Goal: Transaction & Acquisition: Purchase product/service

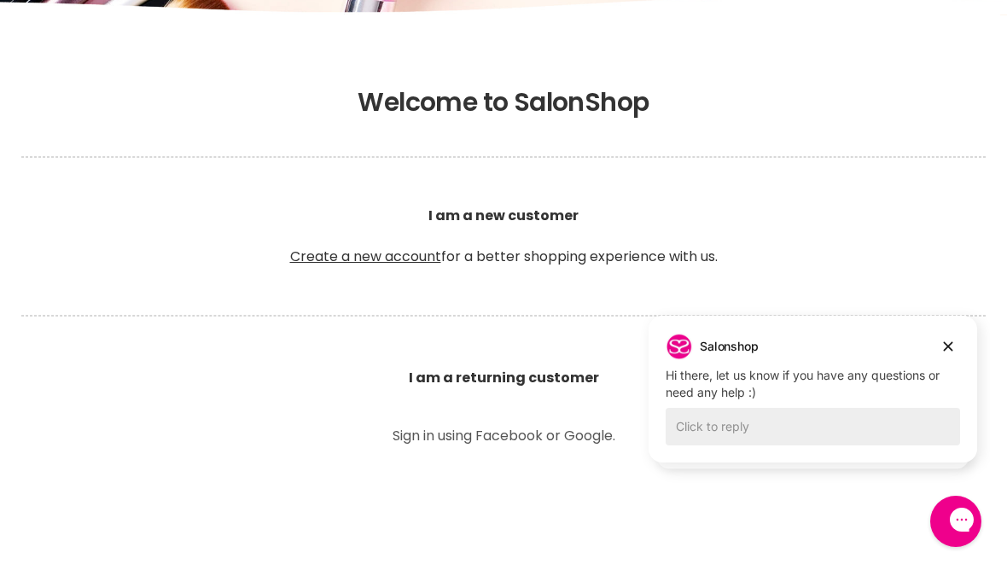
click at [545, 429] on p "Sign in using Facebook or Google." at bounding box center [504, 436] width 384 height 14
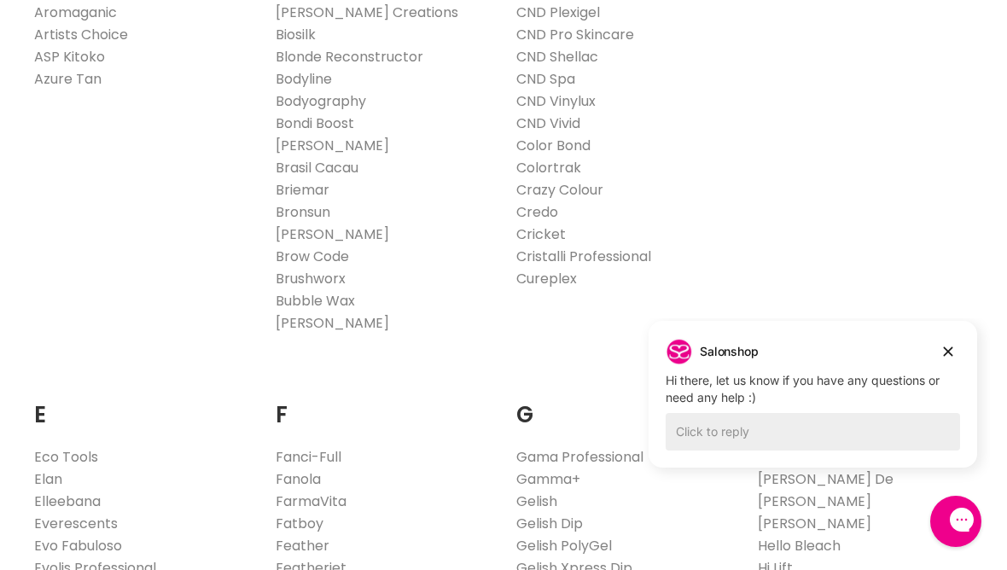
scroll to position [820, 0]
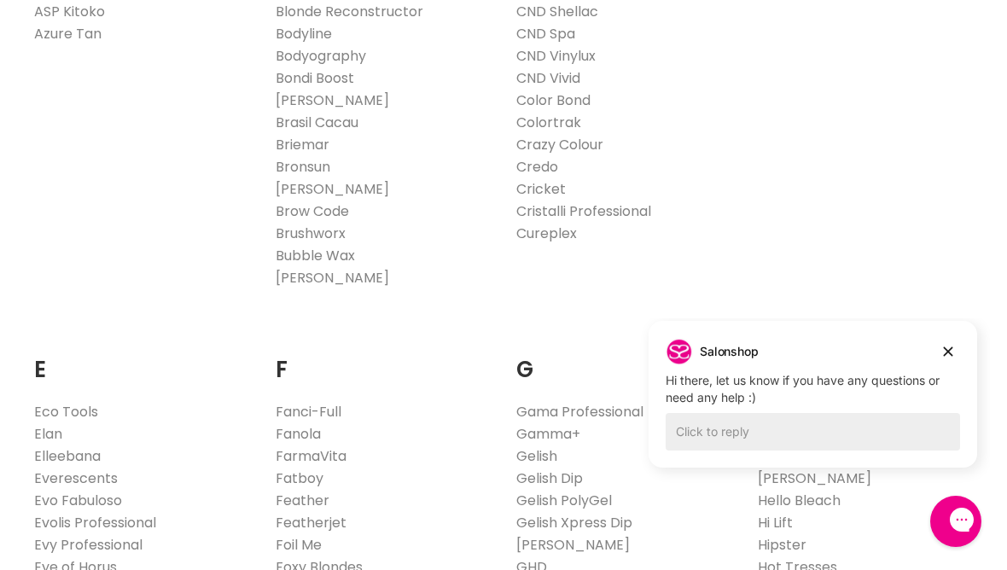
click at [313, 431] on link "Fanola" at bounding box center [298, 434] width 45 height 20
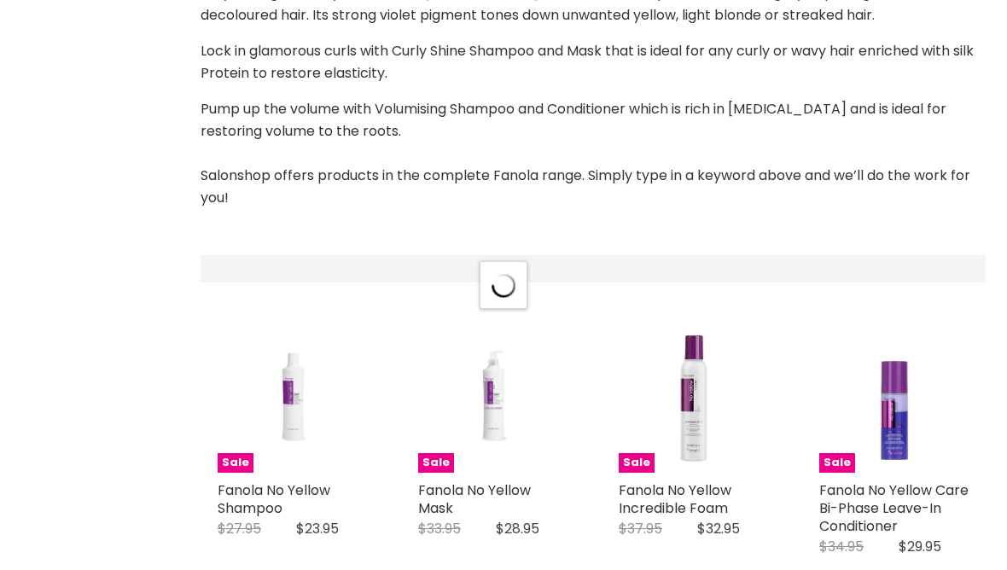
select select "manual"
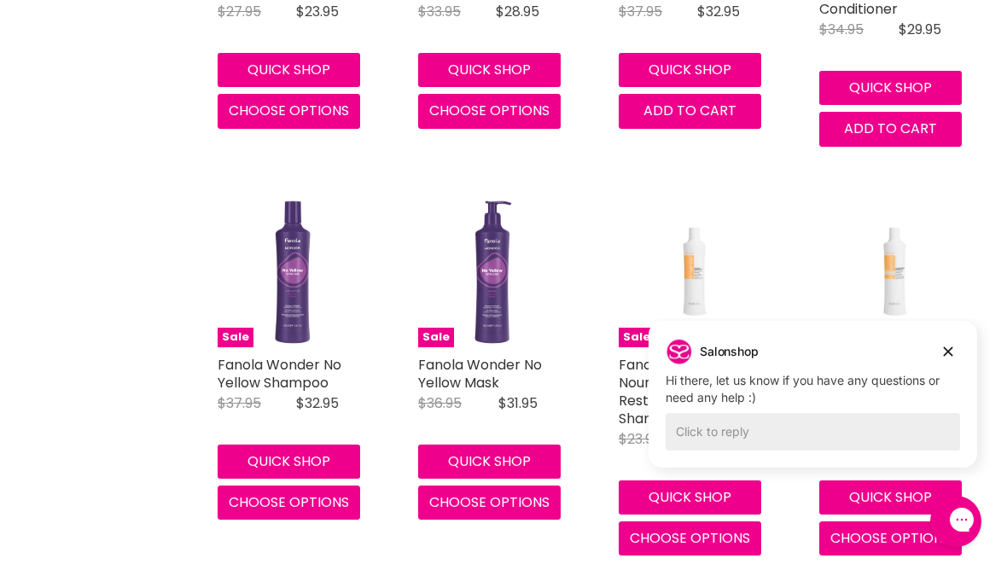
scroll to position [1022, 0]
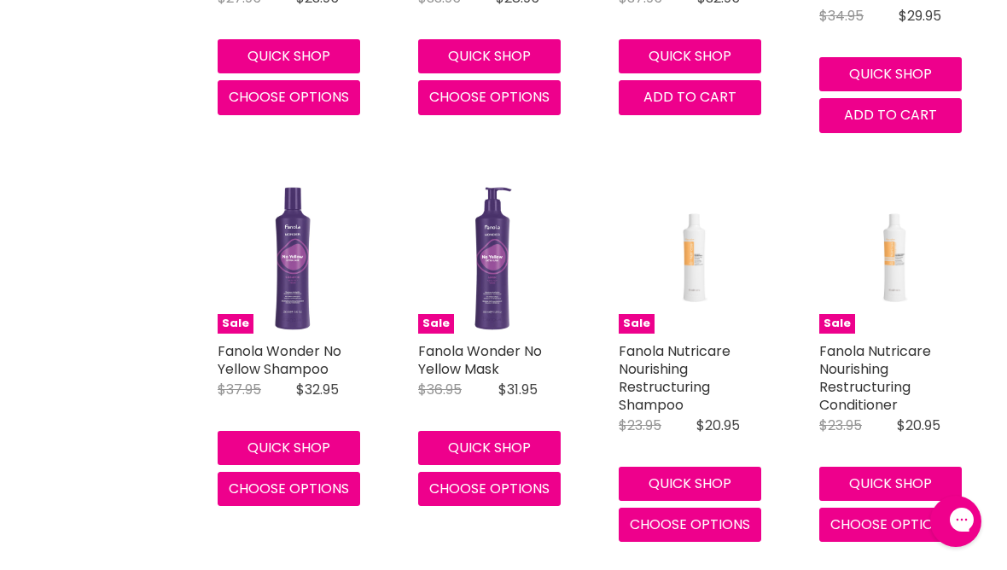
click at [946, 422] on div "Current Price $20.95" at bounding box center [933, 425] width 72 height 15
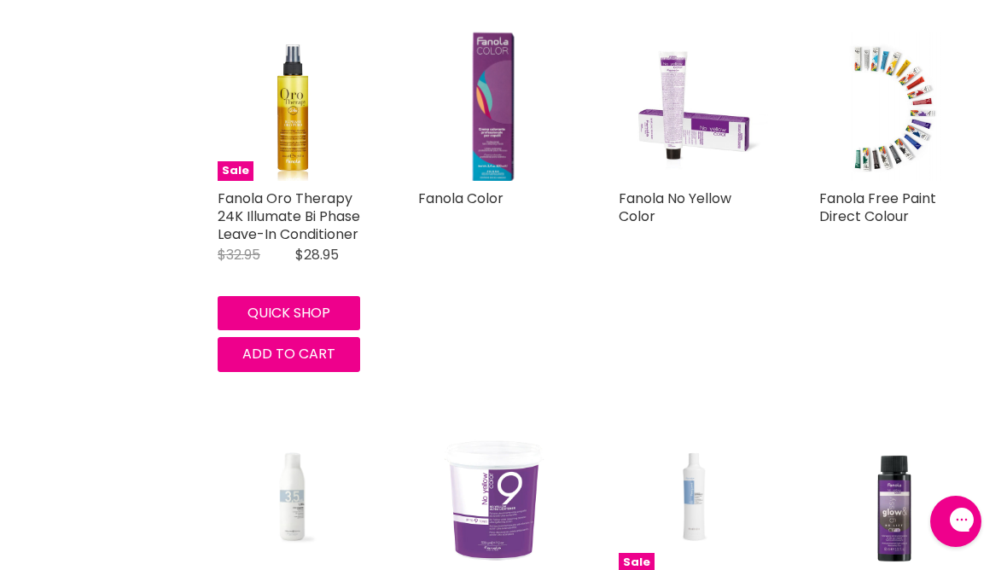
scroll to position [4300, 0]
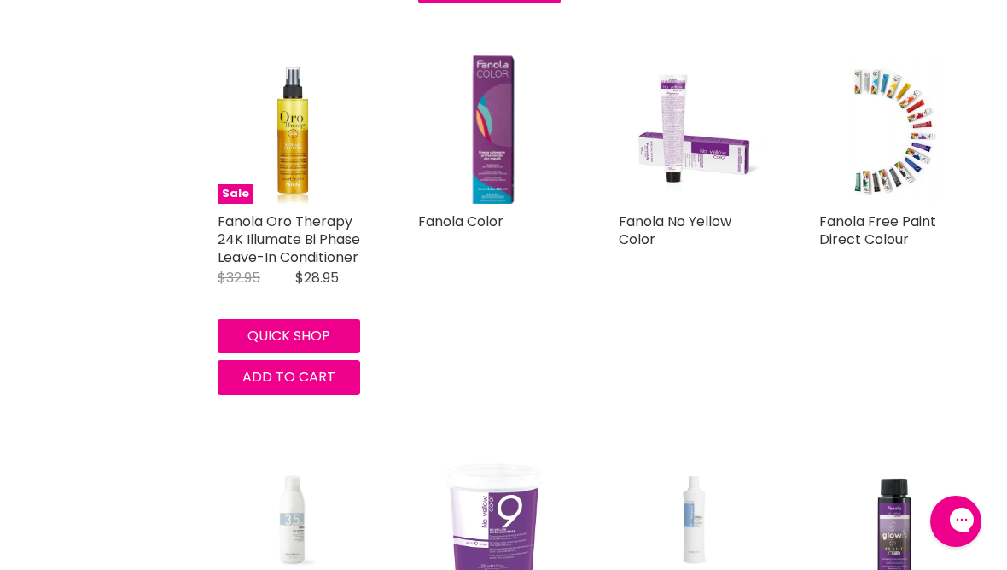
click at [476, 160] on img "Main content" at bounding box center [493, 129] width 100 height 149
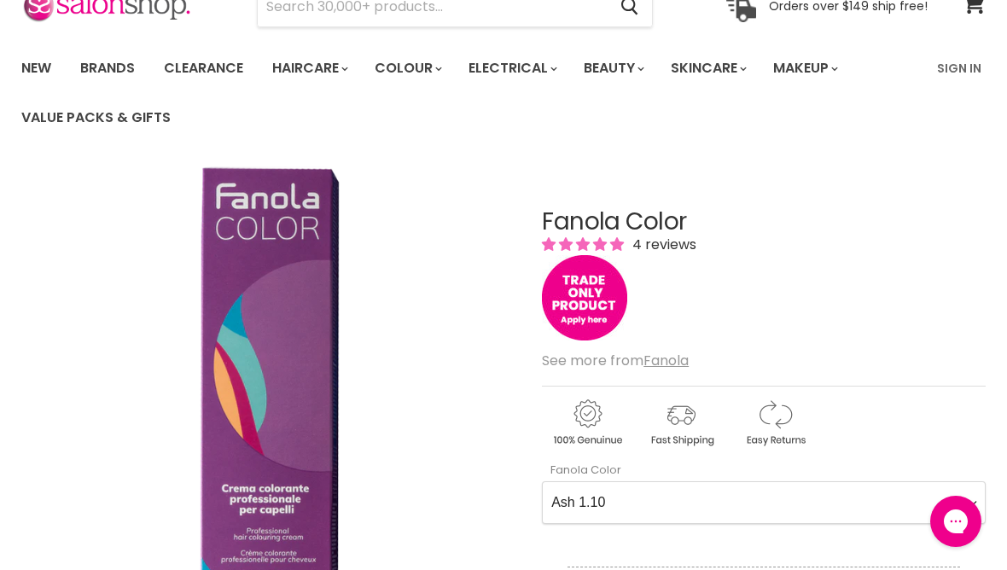
scroll to position [94, 0]
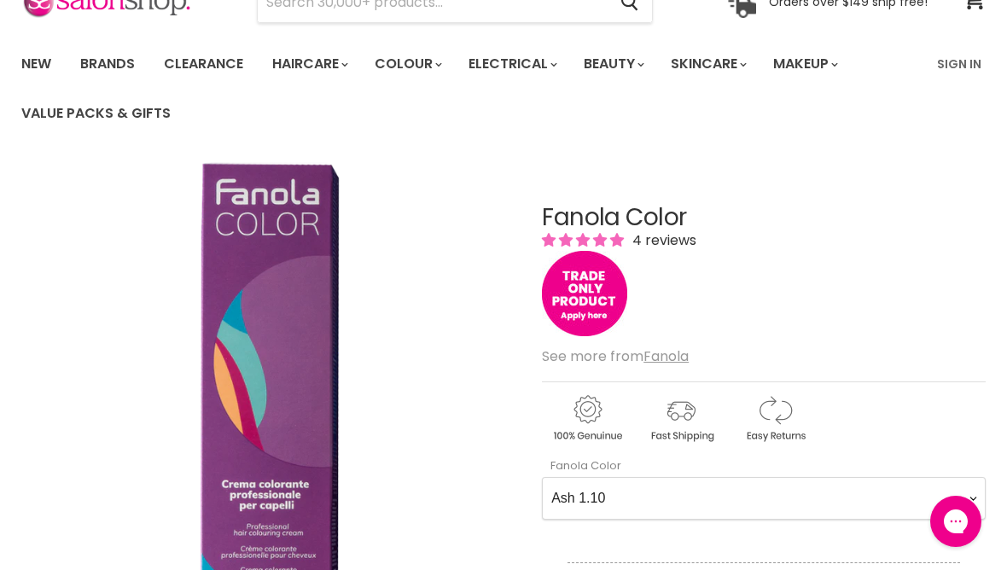
click at [970, 497] on Color-0-0 "Ash 1.10 Ash 5.1 Ash 6.1 Ash 7.1 Ash 8.1 Ash 9.1 Ash 10.1 Intense Ash 5.11 Inte…" at bounding box center [764, 498] width 444 height 43
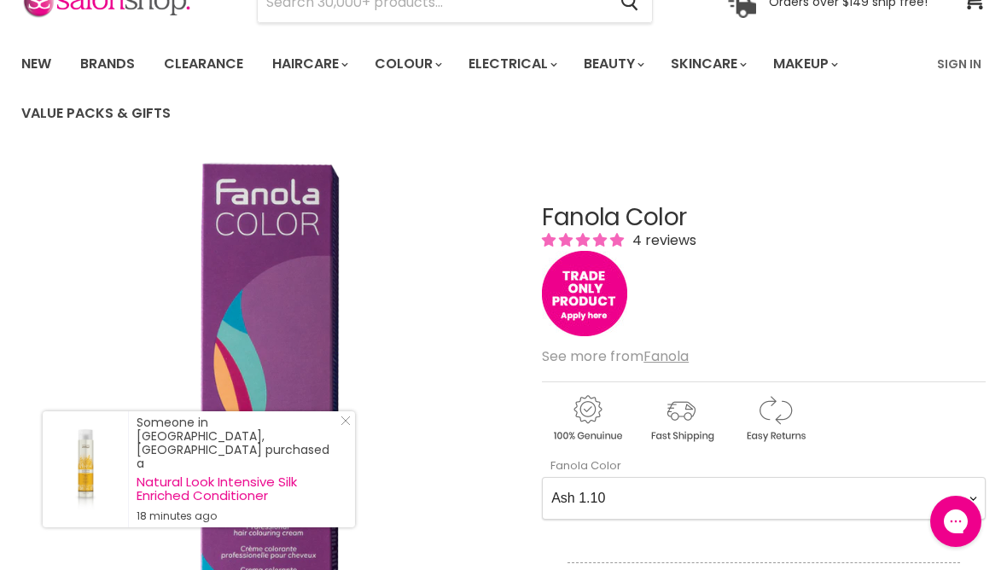
click at [921, 274] on div "Fanola Color 4 reviews" at bounding box center [764, 273] width 444 height 136
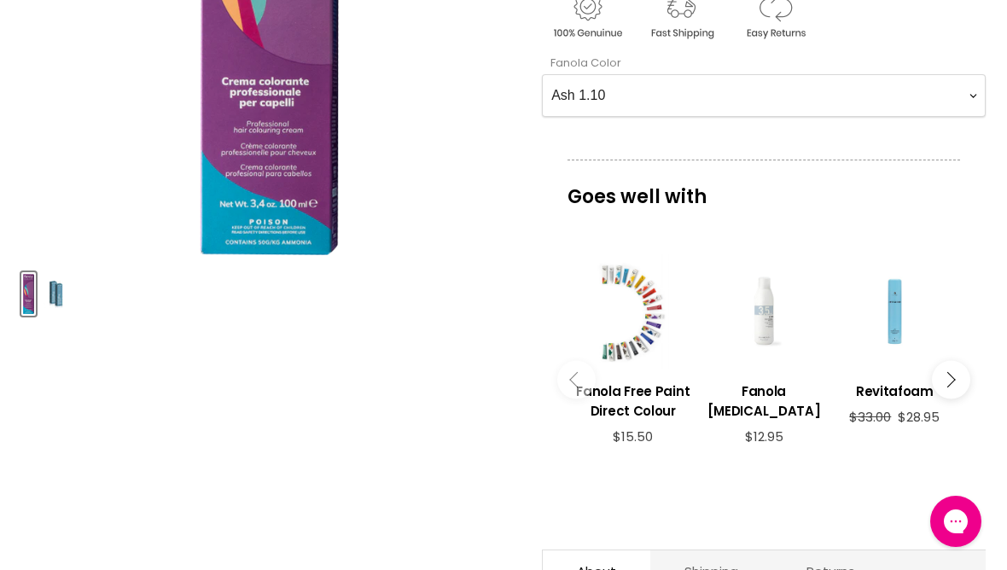
scroll to position [417, 0]
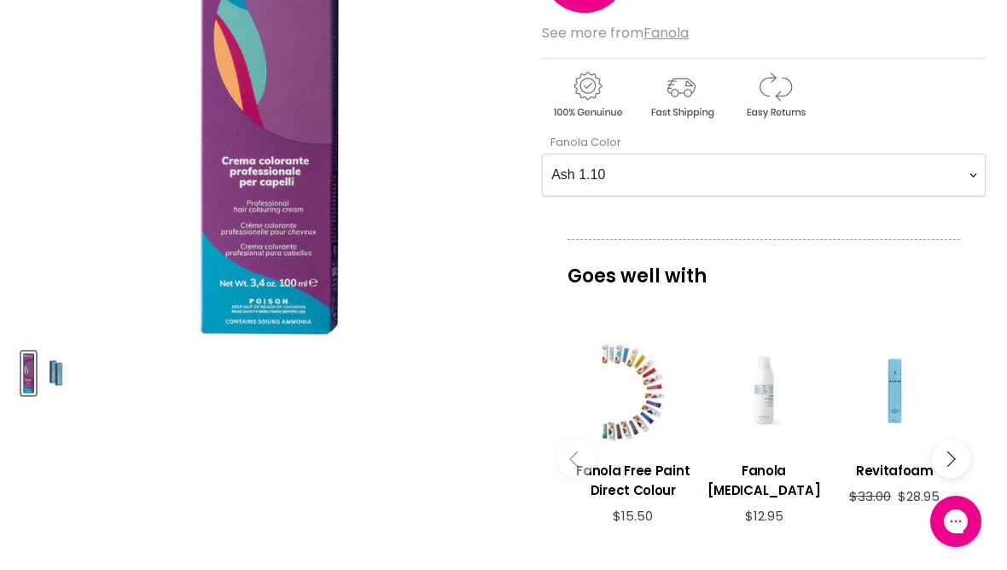
click at [946, 174] on Color-0-0 "Ash 1.10 Ash 5.1 Ash 6.1 Ash 7.1 Ash 8.1 Ash 9.1 Ash 10.1 Intense Ash 5.11 Inte…" at bounding box center [764, 175] width 444 height 43
select Color-0-0 "Chocolate 4.29"
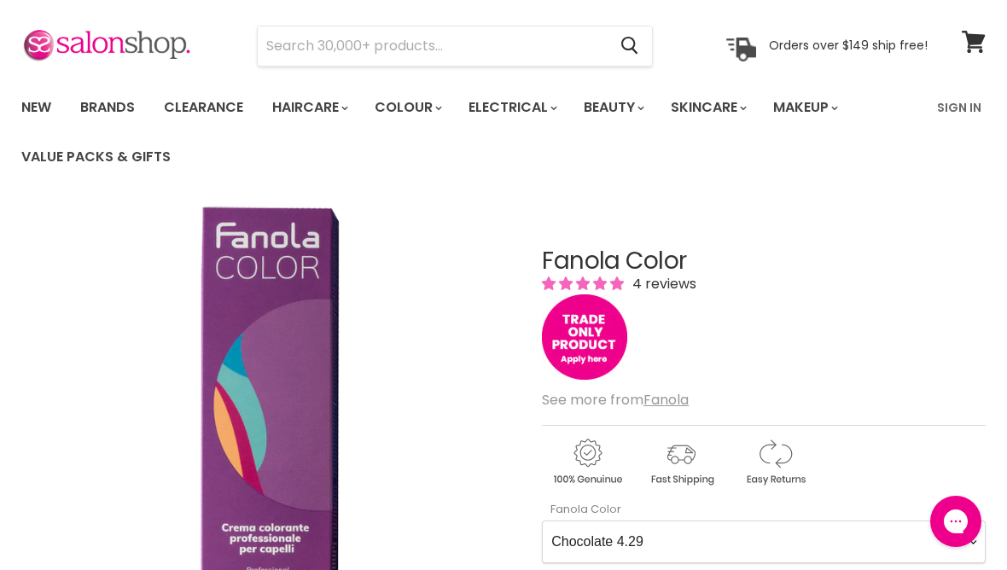
scroll to position [0, 0]
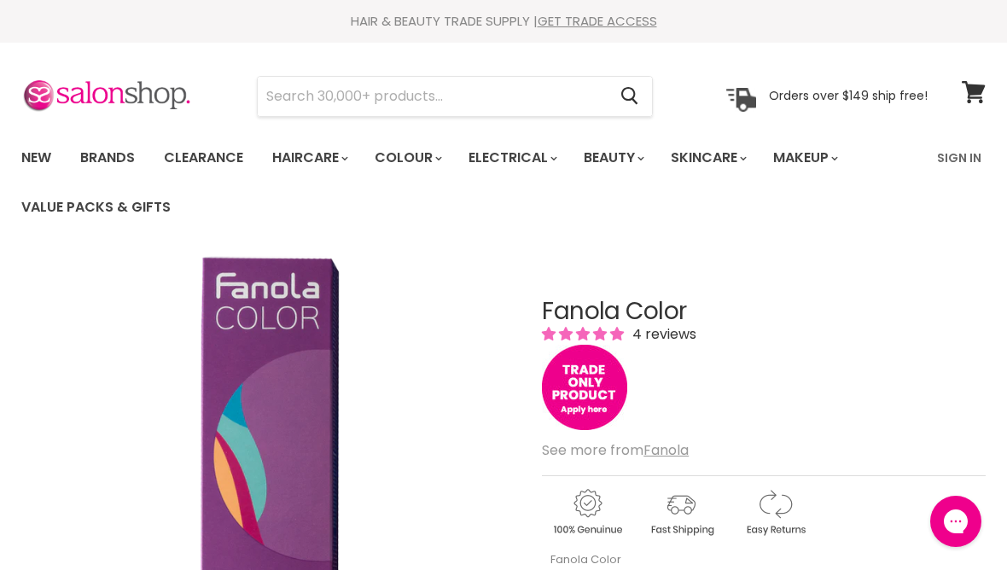
click at [958, 157] on link "Sign In" at bounding box center [959, 158] width 65 height 36
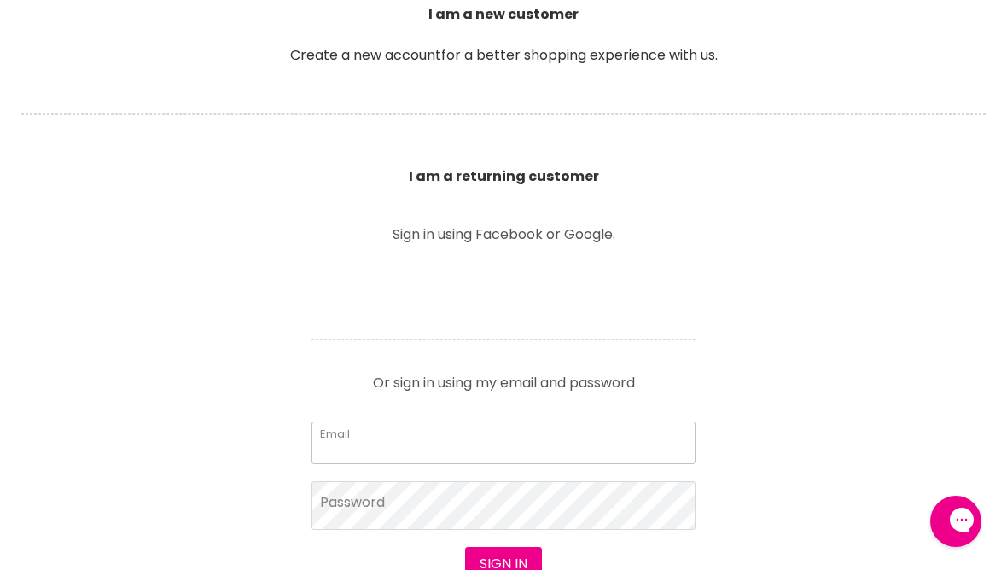
click at [493, 432] on input "Email" at bounding box center [504, 443] width 384 height 43
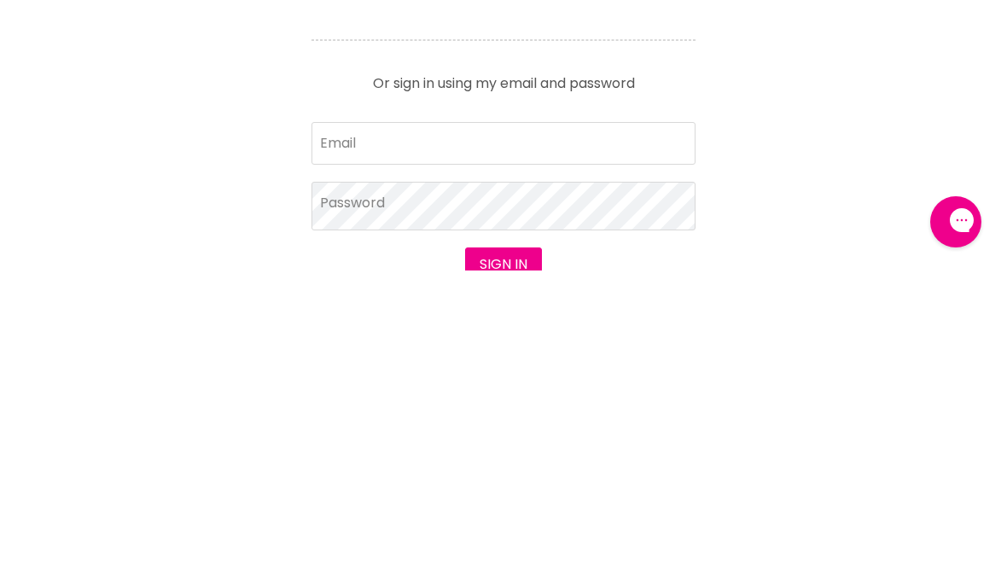
scroll to position [807, 0]
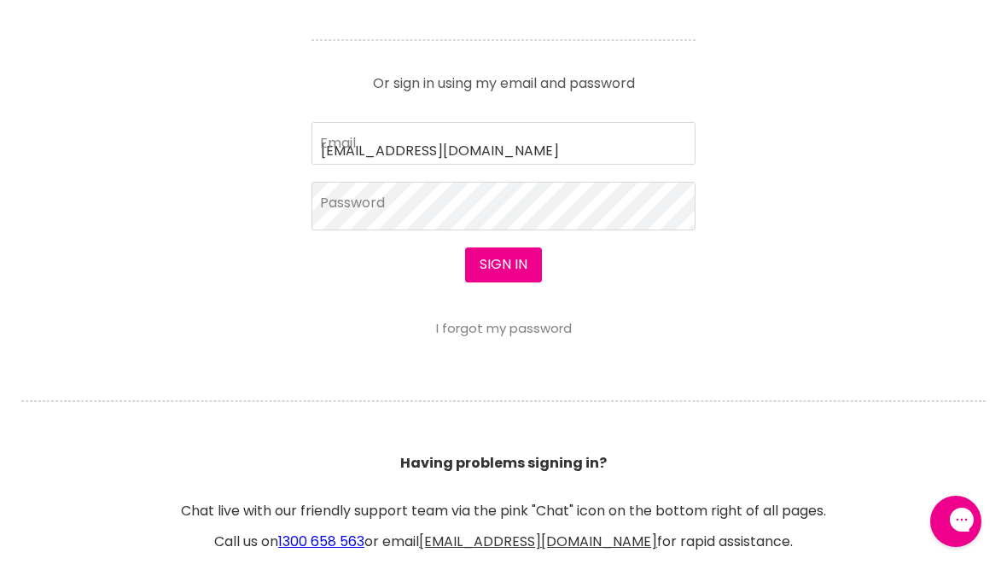
type input "wdalleco@bigpond.net.au"
click at [503, 265] on button "Sign in" at bounding box center [503, 265] width 77 height 34
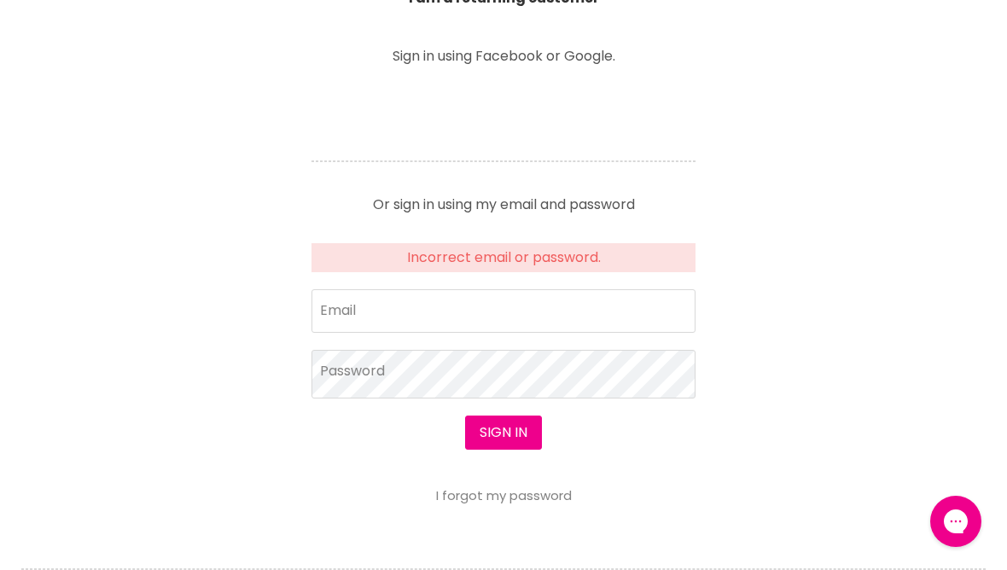
scroll to position [687, 0]
click at [605, 72] on article "Sign in using Facebook or Google. Or sign in using my email and password Incorr…" at bounding box center [503, 275] width 427 height 454
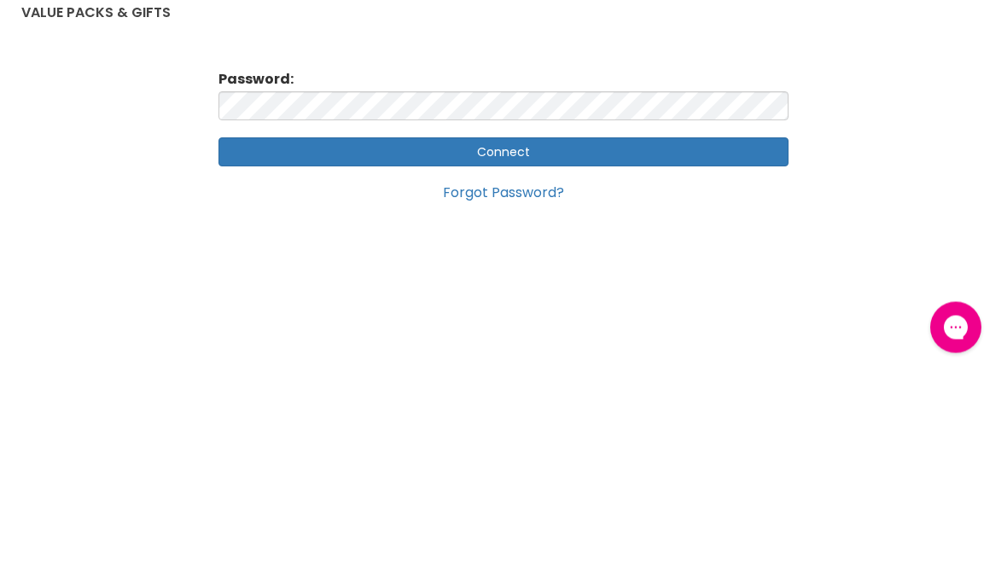
click at [531, 332] on input "Connect" at bounding box center [503, 346] width 570 height 29
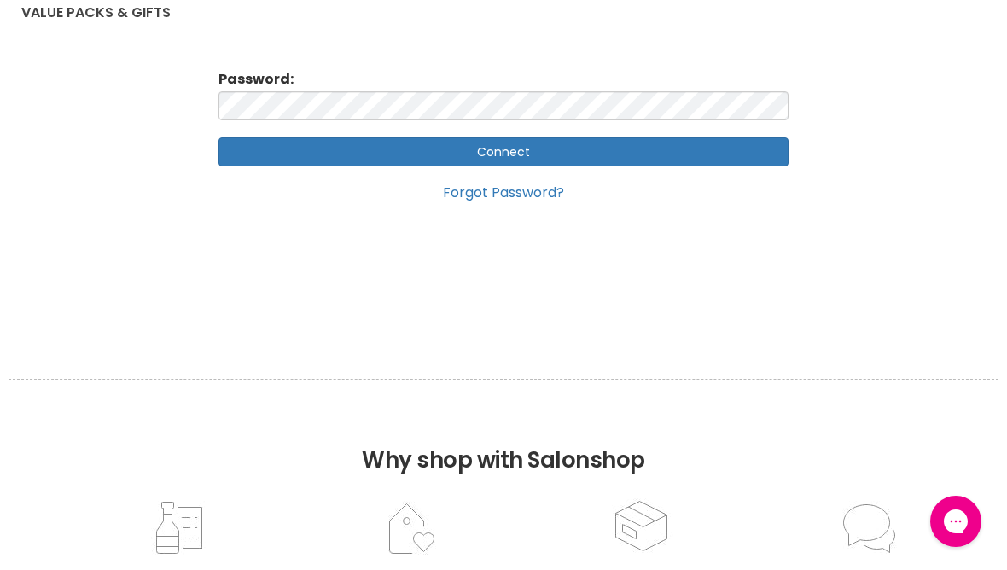
click at [537, 150] on input "Connect" at bounding box center [503, 151] width 570 height 29
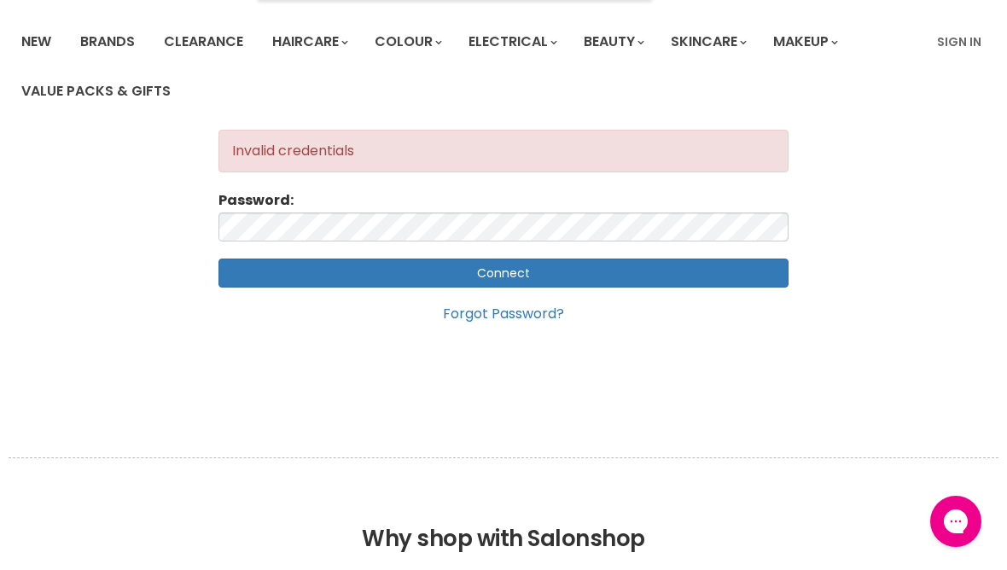
scroll to position [115, 0]
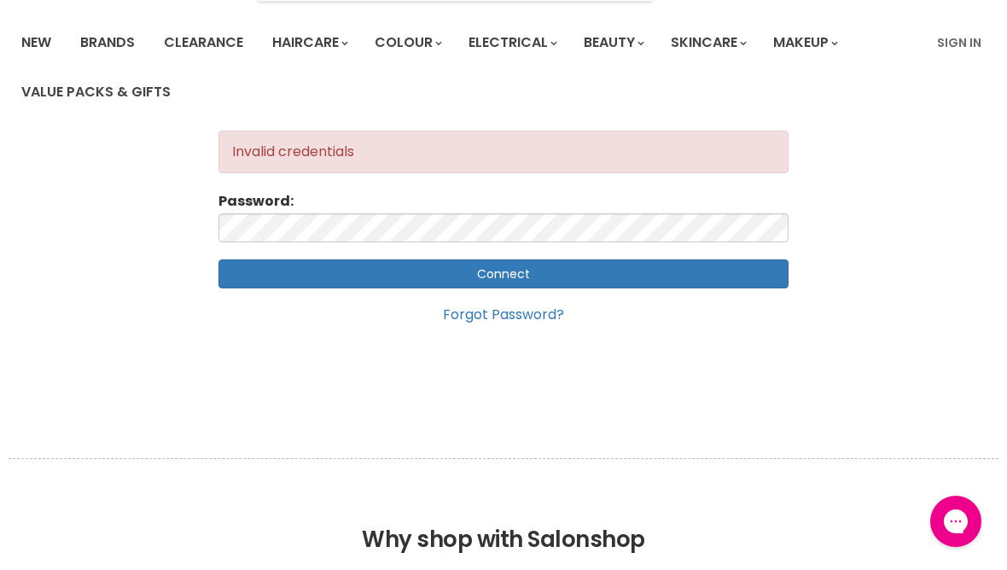
click at [526, 312] on link "Forgot Password?" at bounding box center [503, 315] width 121 height 20
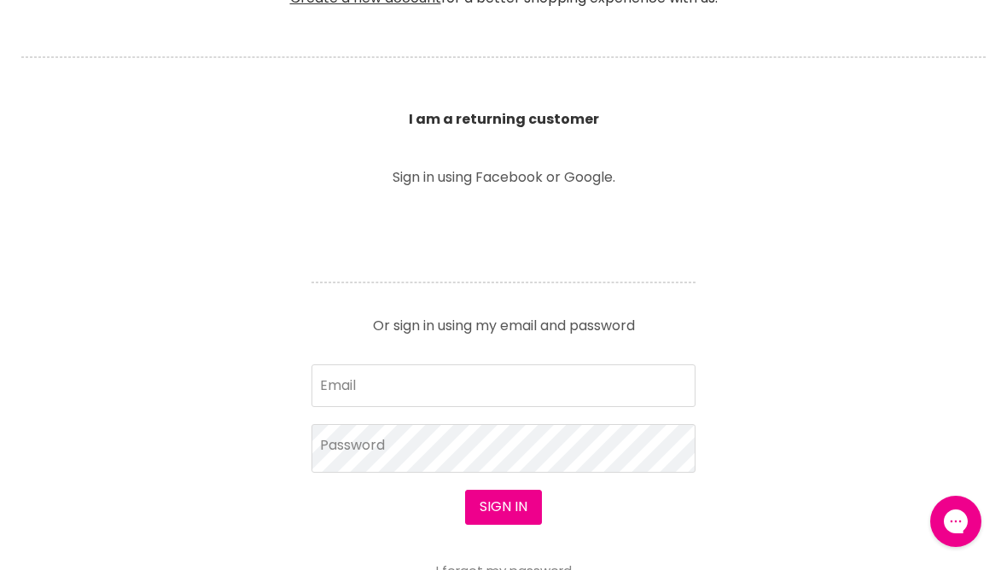
scroll to position [569, 0]
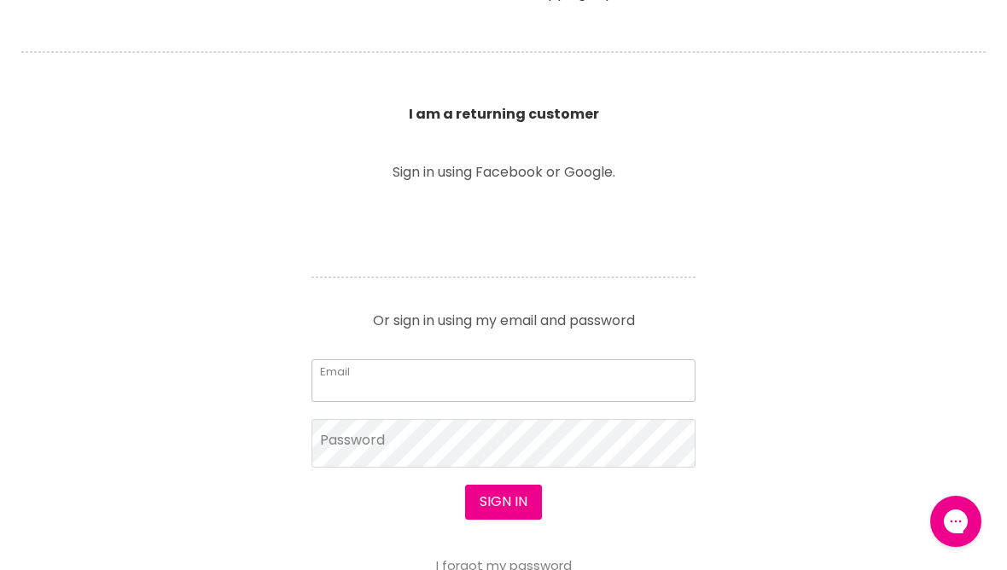
click at [517, 369] on input "Email" at bounding box center [504, 380] width 384 height 43
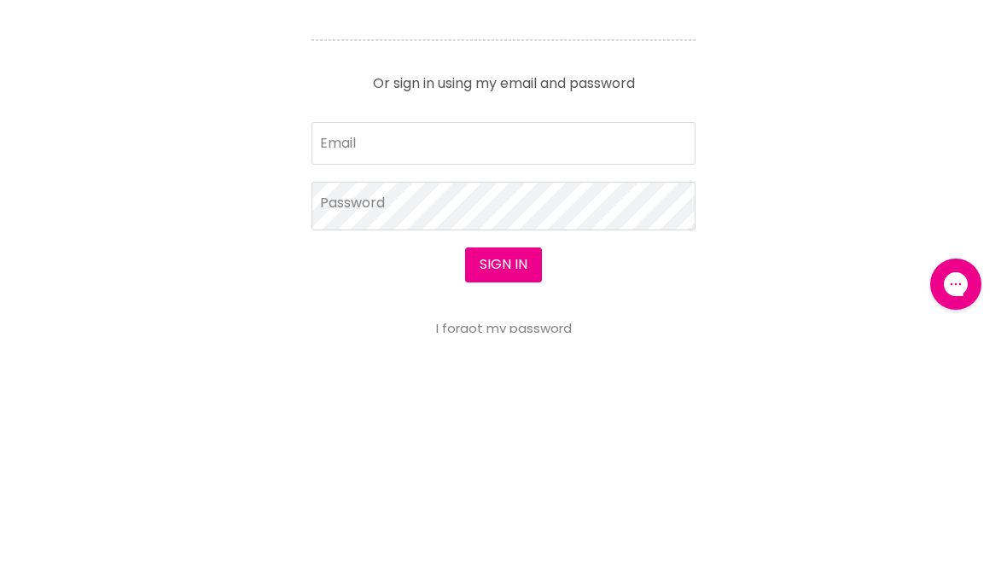
scroll to position [807, 0]
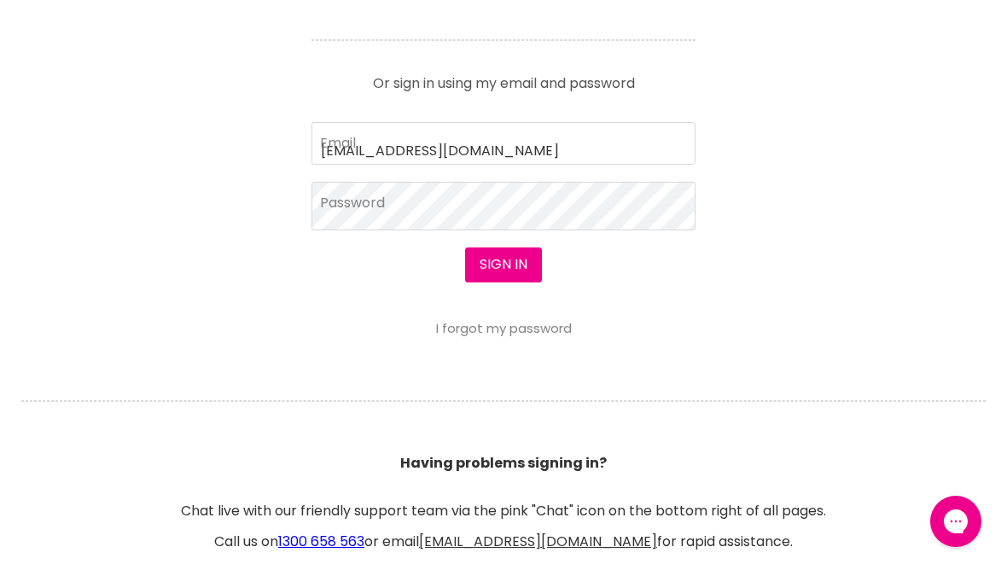
type input "[EMAIL_ADDRESS][DOMAIN_NAME]"
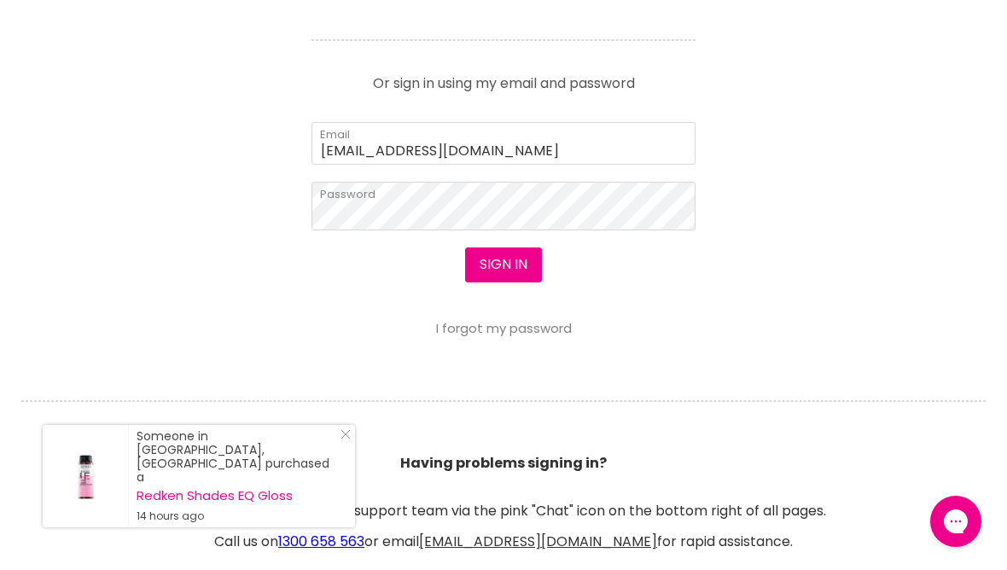
scroll to position [844, 0]
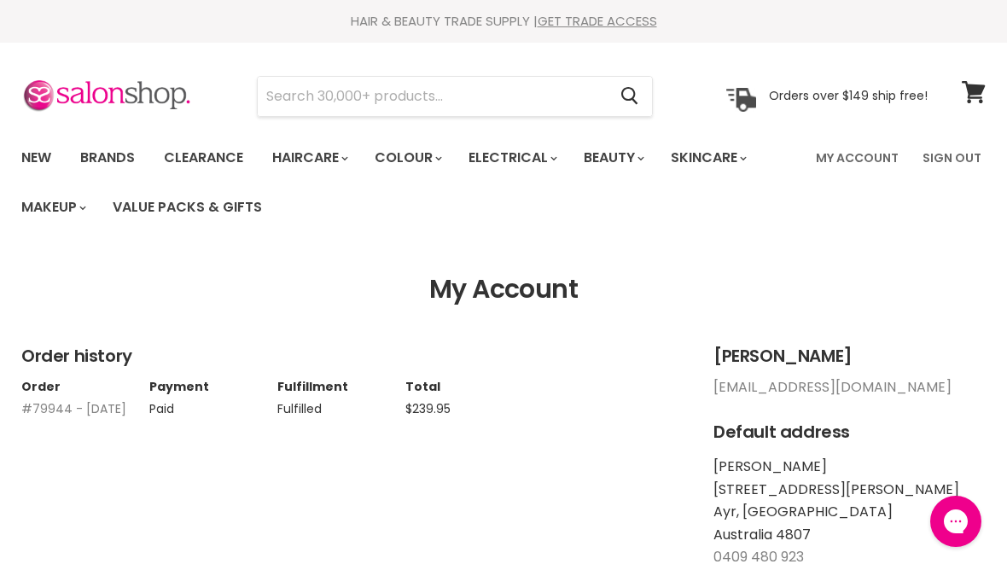
click at [119, 160] on link "Brands" at bounding box center [107, 158] width 80 height 36
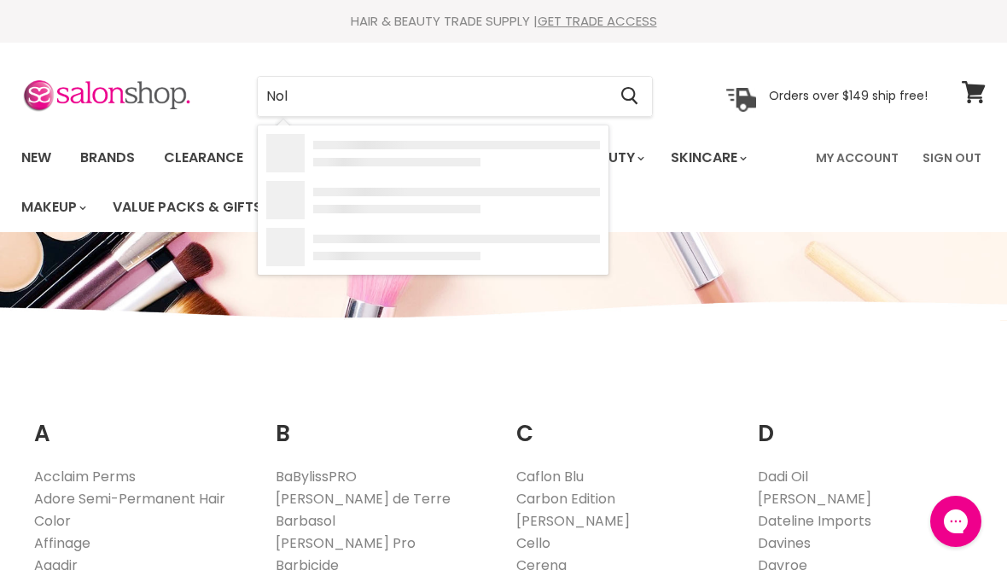
type input "Nola"
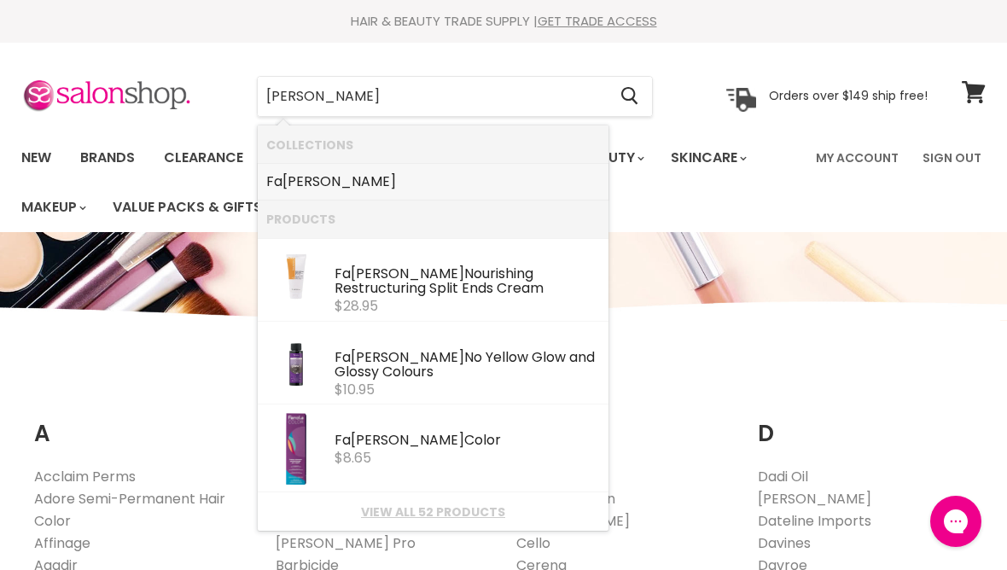
click at [299, 186] on b "nola" at bounding box center [340, 182] width 114 height 20
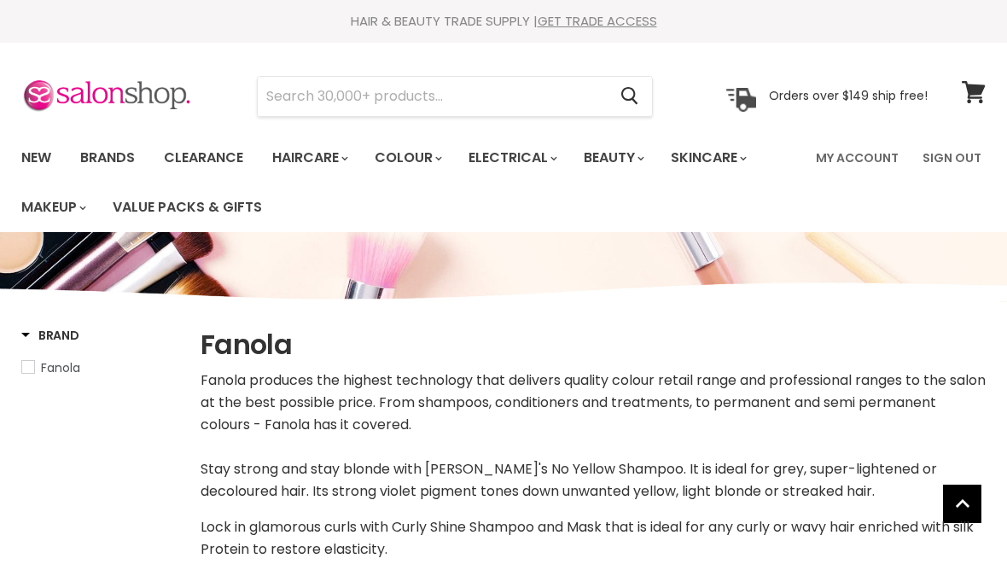
select select "manual"
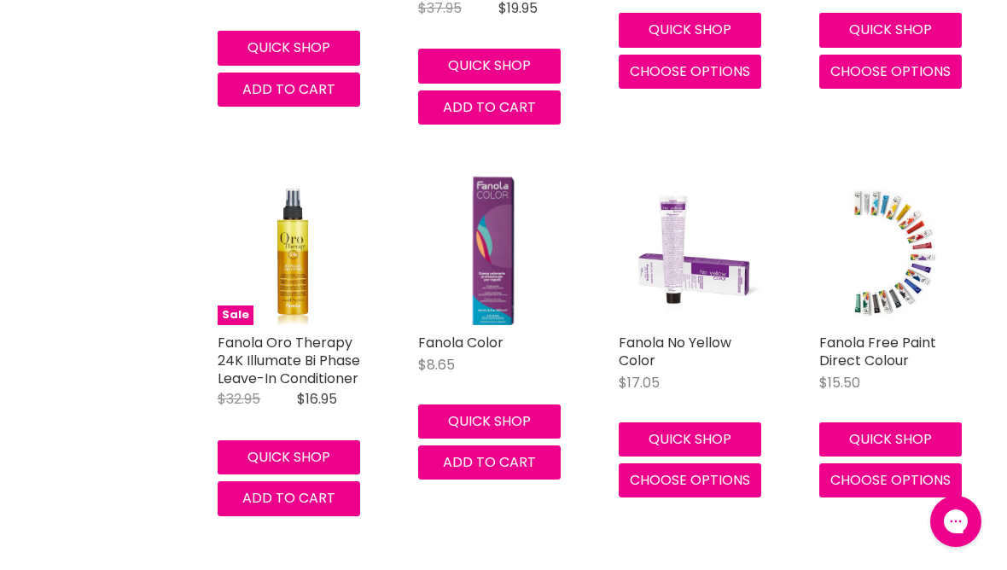
scroll to position [4153, 0]
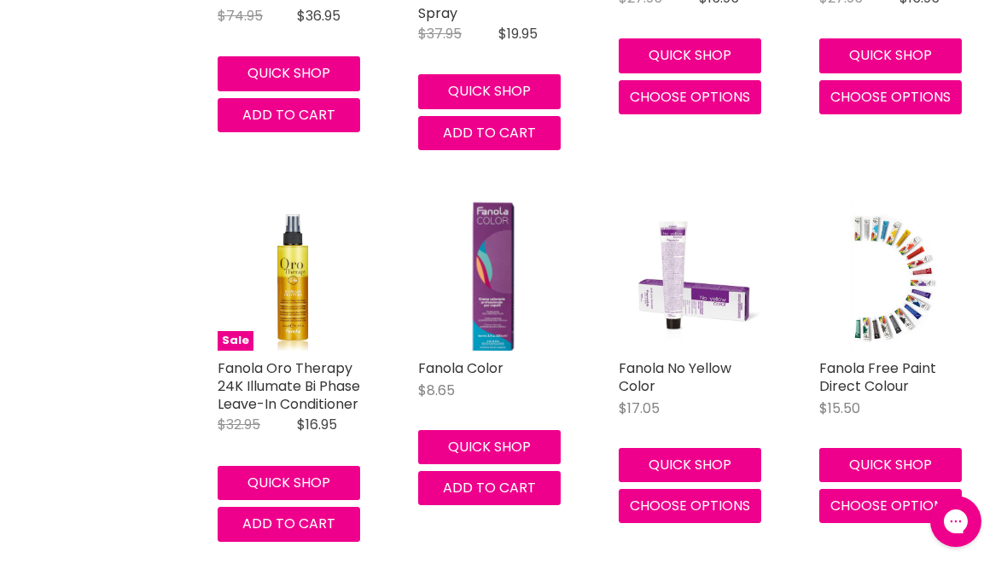
click at [498, 274] on img "Main content" at bounding box center [493, 275] width 100 height 149
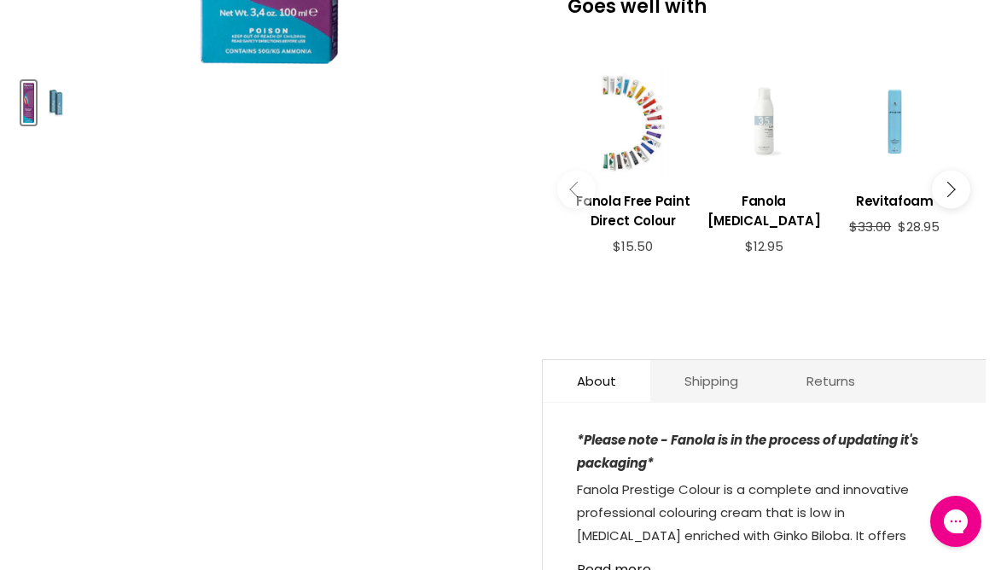
scroll to position [690, 0]
